Goal: Entertainment & Leisure: Consume media (video, audio)

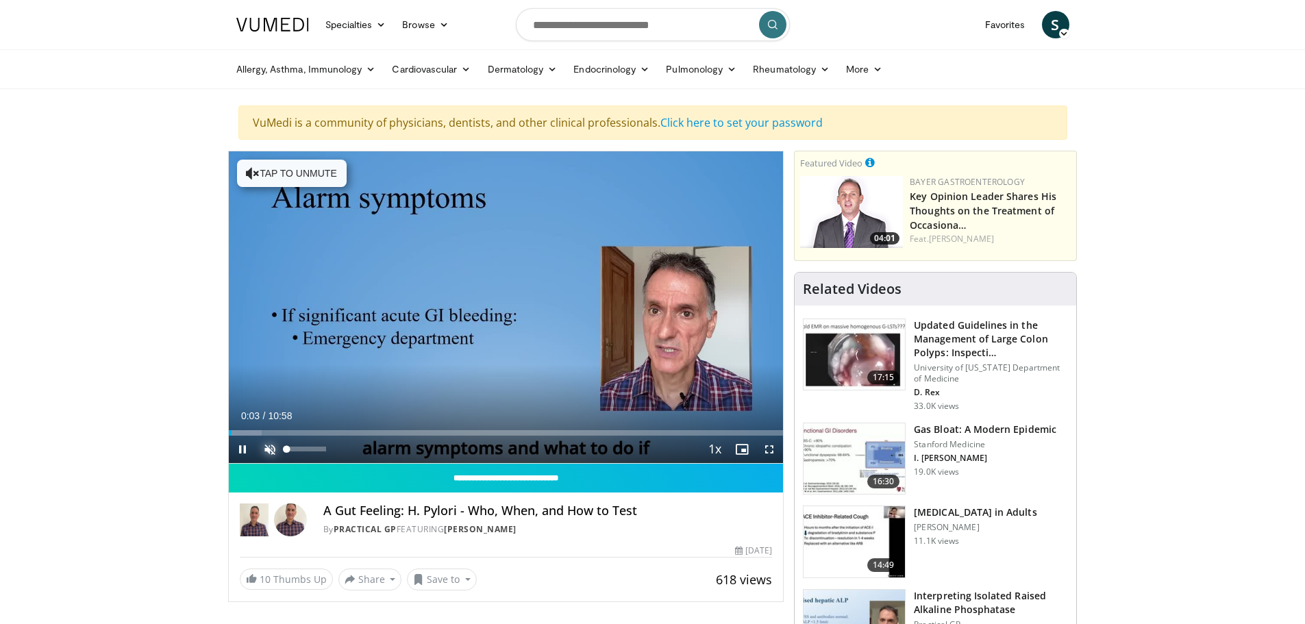
click at [264, 449] on span "Video Player" at bounding box center [269, 449] width 27 height 27
drag, startPoint x: 328, startPoint y: 447, endPoint x: 315, endPoint y: 453, distance: 13.5
click at [315, 452] on div "Volume Level" at bounding box center [301, 449] width 28 height 5
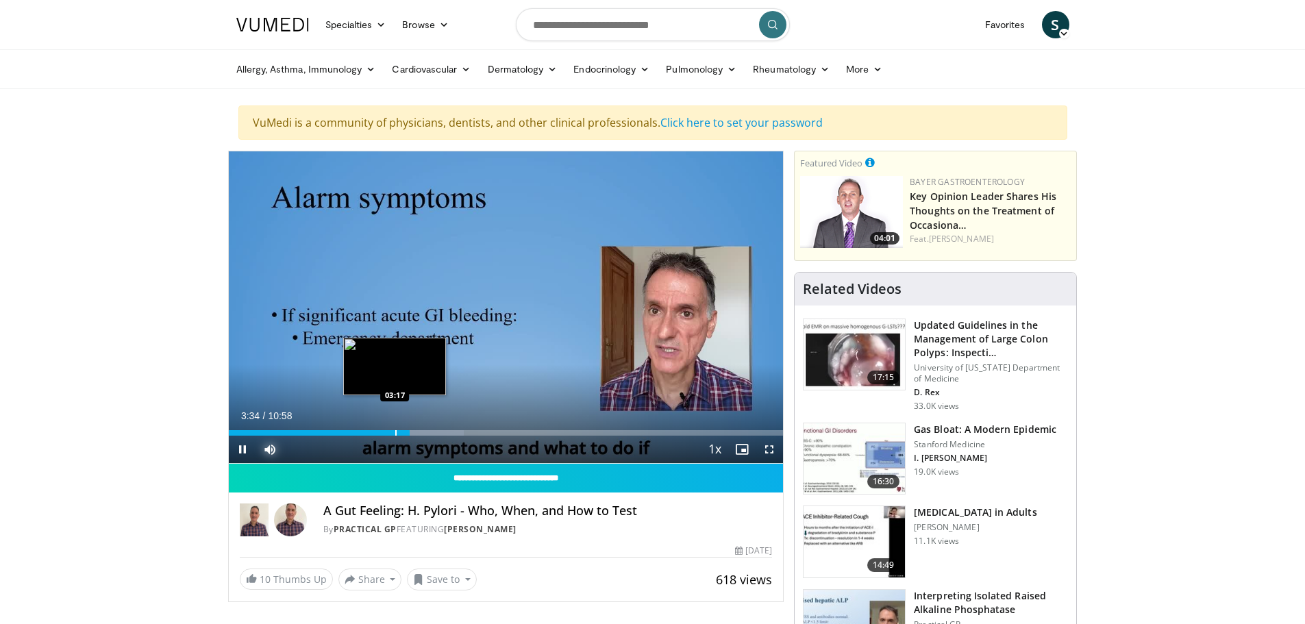
click at [395, 435] on div "Progress Bar" at bounding box center [395, 432] width 1 height 5
click at [387, 436] on div "Current Time 3:25 / Duration 10:58 Pause Skip Backward Skip Forward Mute 9% Loa…" at bounding box center [506, 449] width 555 height 27
click at [362, 430] on div "02:39" at bounding box center [296, 432] width 134 height 5
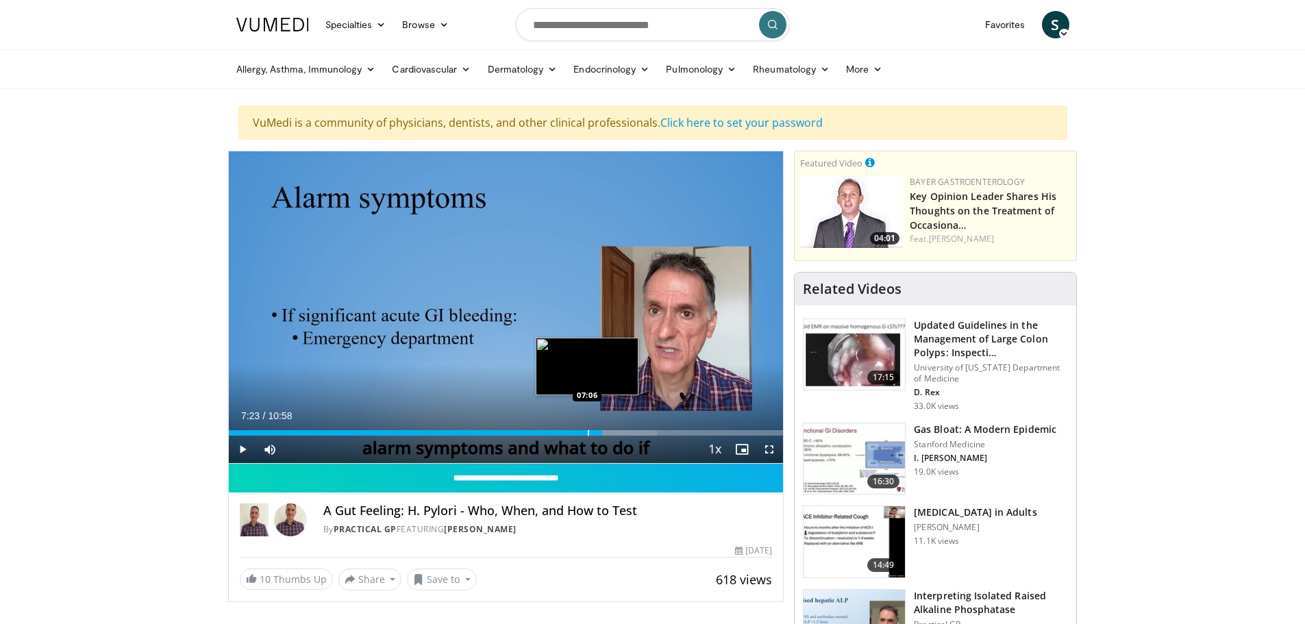
click at [587, 432] on div "Loaded : 77.28% 07:06 07:06" at bounding box center [506, 432] width 555 height 5
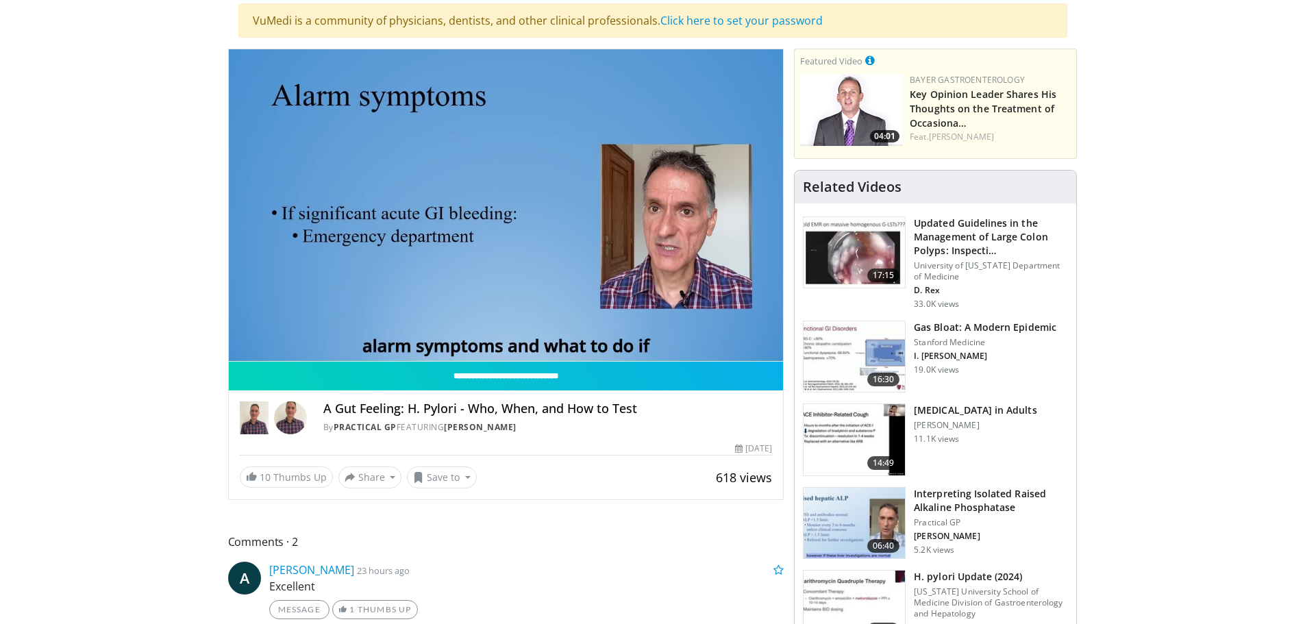
scroll to position [69, 0]
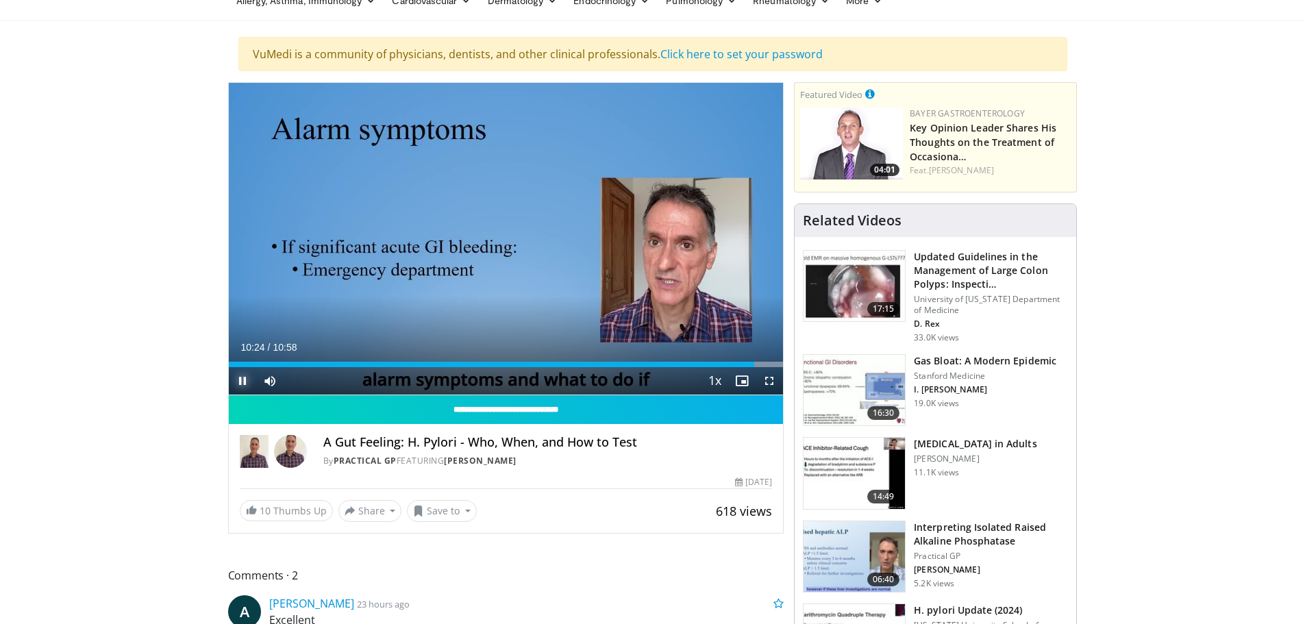
click at [239, 380] on span "Video Player" at bounding box center [242, 380] width 27 height 27
